Goal: Navigation & Orientation: Go to known website

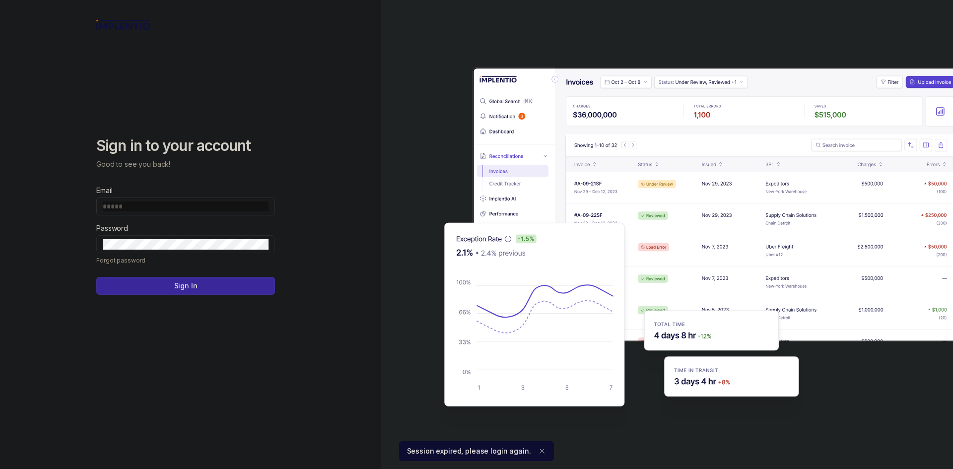
click at [250, 205] on input "Email" at bounding box center [186, 206] width 166 height 10
type input "**********"
